Goal: Information Seeking & Learning: Check status

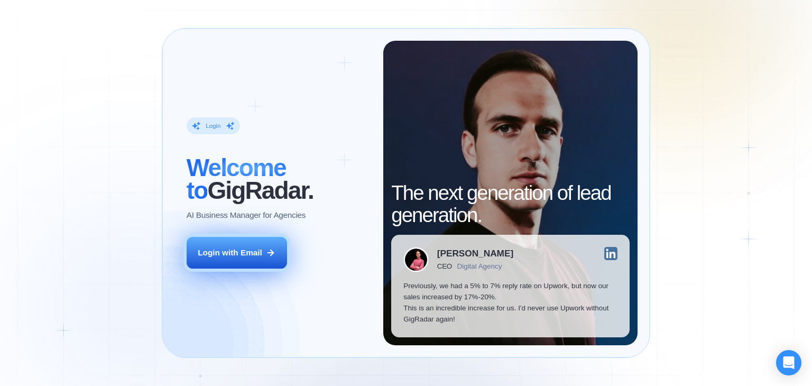
click at [276, 257] on button "Login with Email" at bounding box center [237, 253] width 100 height 32
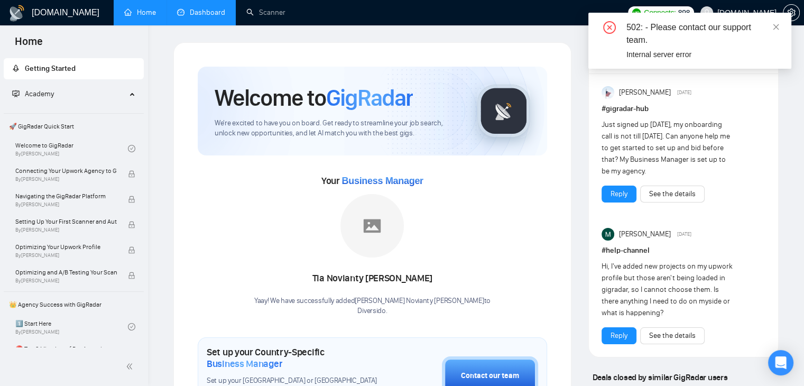
click at [213, 12] on link "Dashboard" at bounding box center [201, 12] width 48 height 9
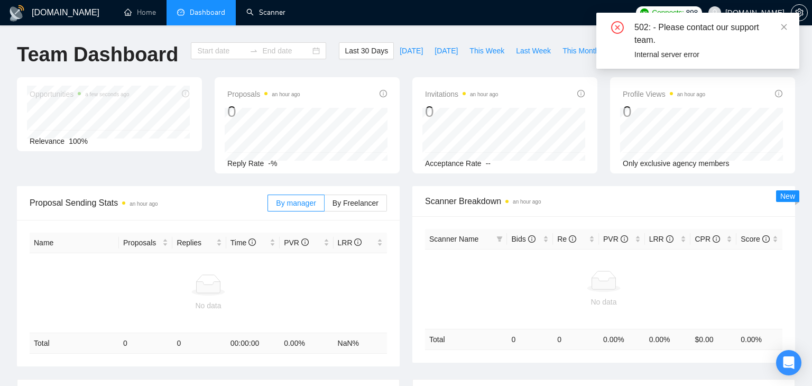
type input "[DATE]"
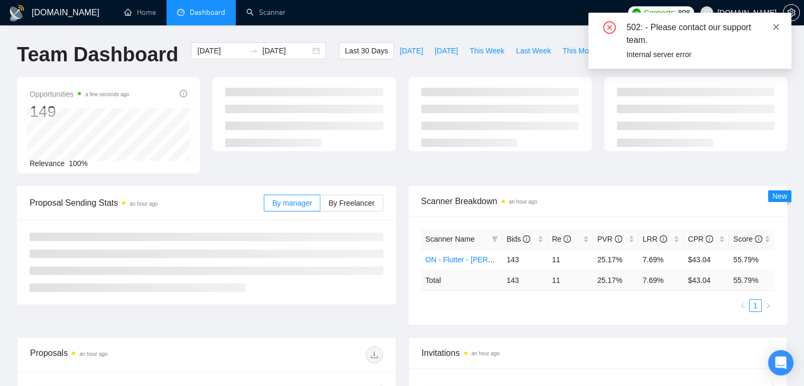
click at [777, 26] on icon "close" at bounding box center [775, 26] width 7 height 7
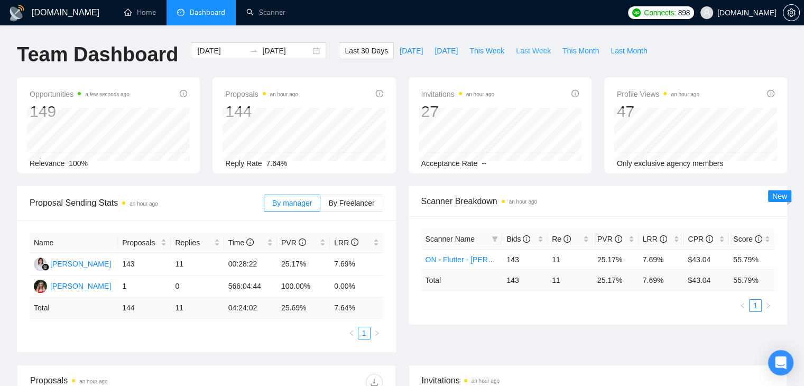
click at [516, 55] on span "Last Week" at bounding box center [533, 51] width 35 height 12
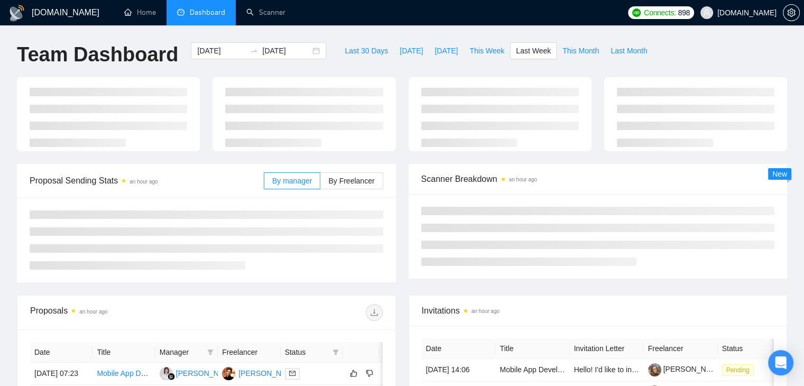
type input "[DATE]"
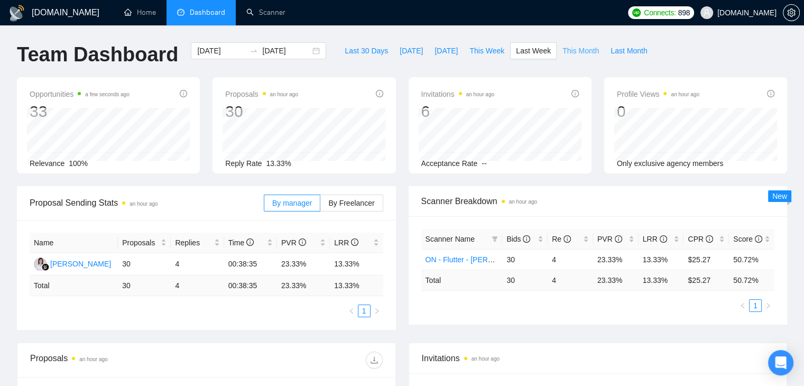
click at [562, 52] on span "This Month" at bounding box center [580, 51] width 36 height 12
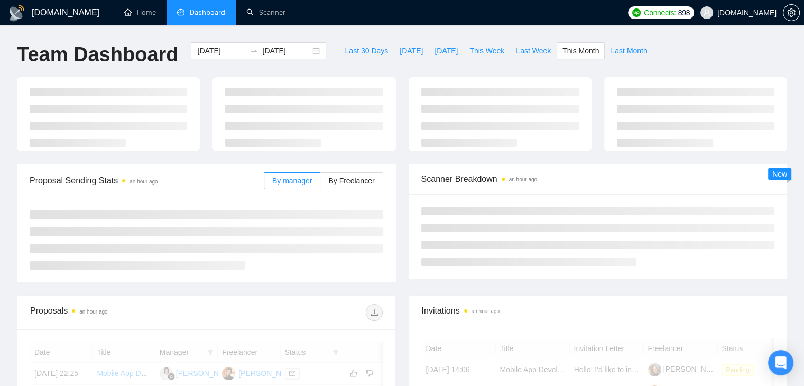
type input "[DATE]"
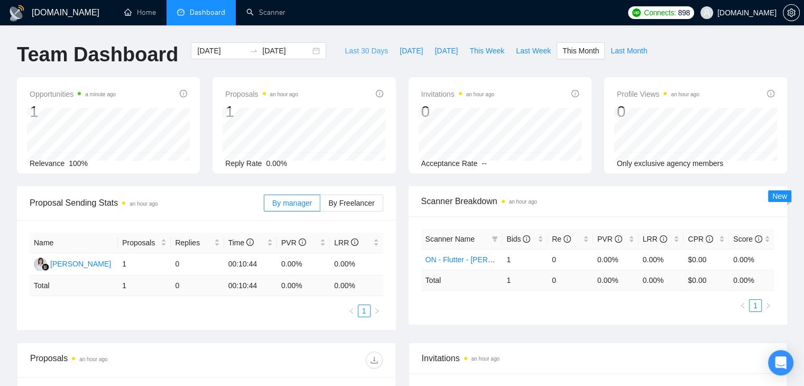
click at [367, 55] on span "Last 30 Days" at bounding box center [366, 51] width 43 height 12
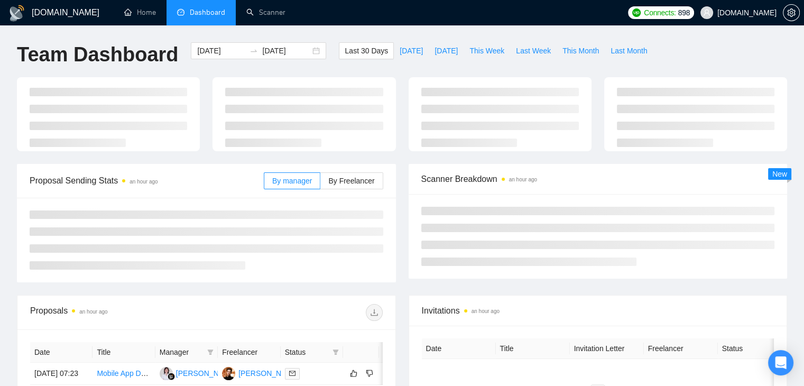
type input "[DATE]"
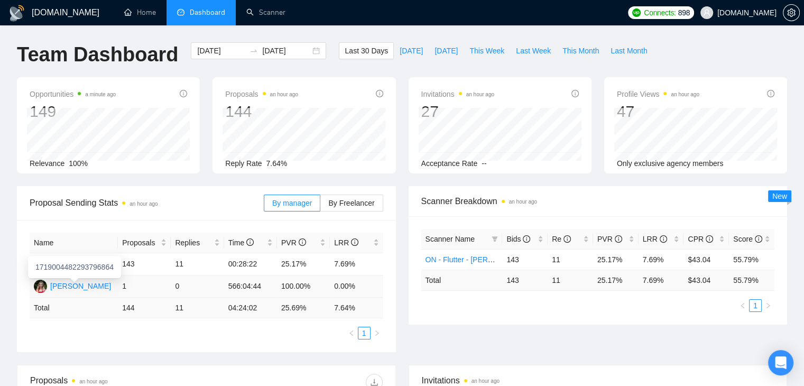
click at [91, 285] on div "[PERSON_NAME]" at bounding box center [80, 286] width 61 height 12
click at [469, 51] on span "This Week" at bounding box center [486, 51] width 35 height 12
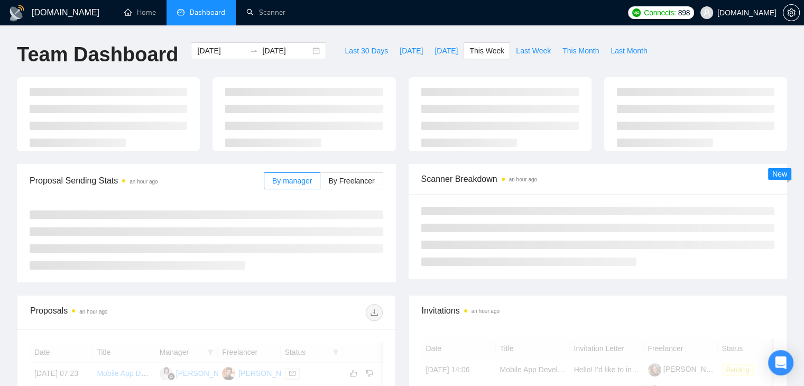
type input "[DATE]"
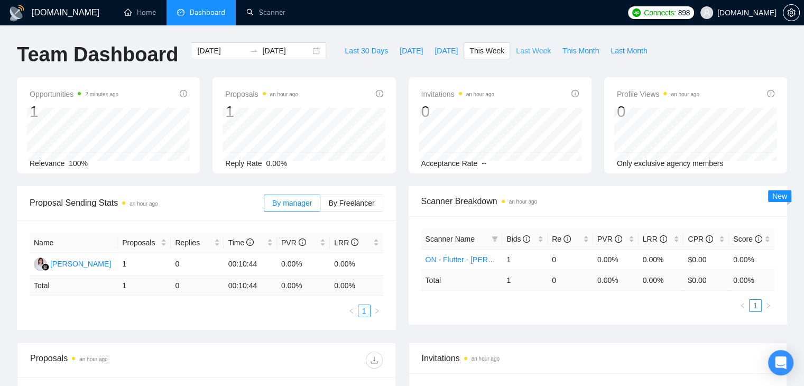
click at [517, 53] on span "Last Week" at bounding box center [533, 51] width 35 height 12
type input "[DATE]"
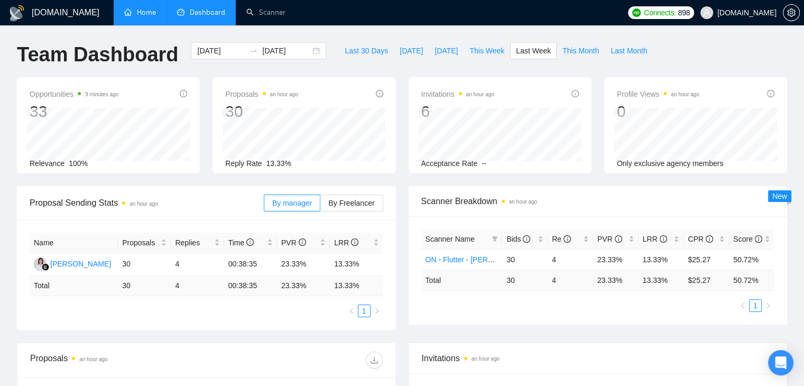
click at [129, 8] on link "Home" at bounding box center [140, 12] width 32 height 9
